Goal: Information Seeking & Learning: Learn about a topic

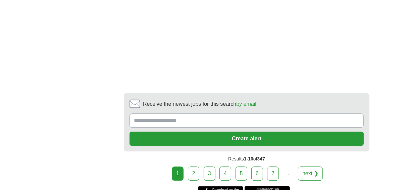
scroll to position [1288, 0]
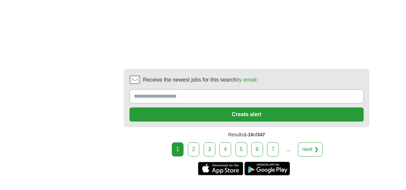
click at [198, 142] on link "2" at bounding box center [194, 149] width 12 height 14
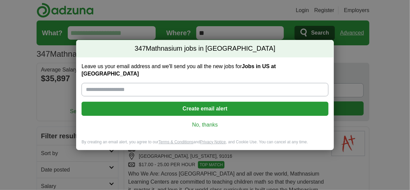
click at [199, 121] on link "No, thanks" at bounding box center [205, 124] width 236 height 7
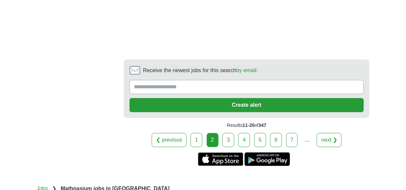
scroll to position [1342, 0]
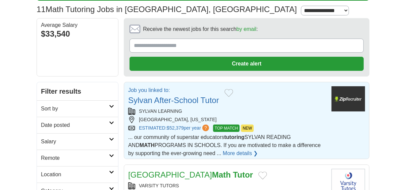
scroll to position [54, 0]
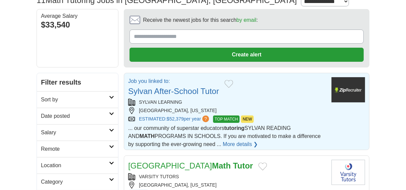
click at [178, 92] on link "Sylvan After-School Tutor" at bounding box center [173, 91] width 91 height 9
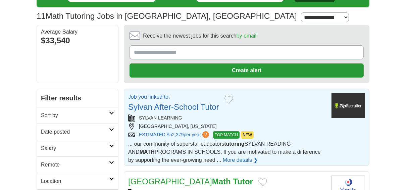
scroll to position [0, 0]
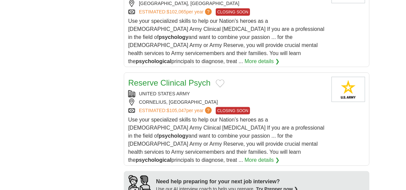
scroll to position [564, 0]
